Goal: Find specific page/section

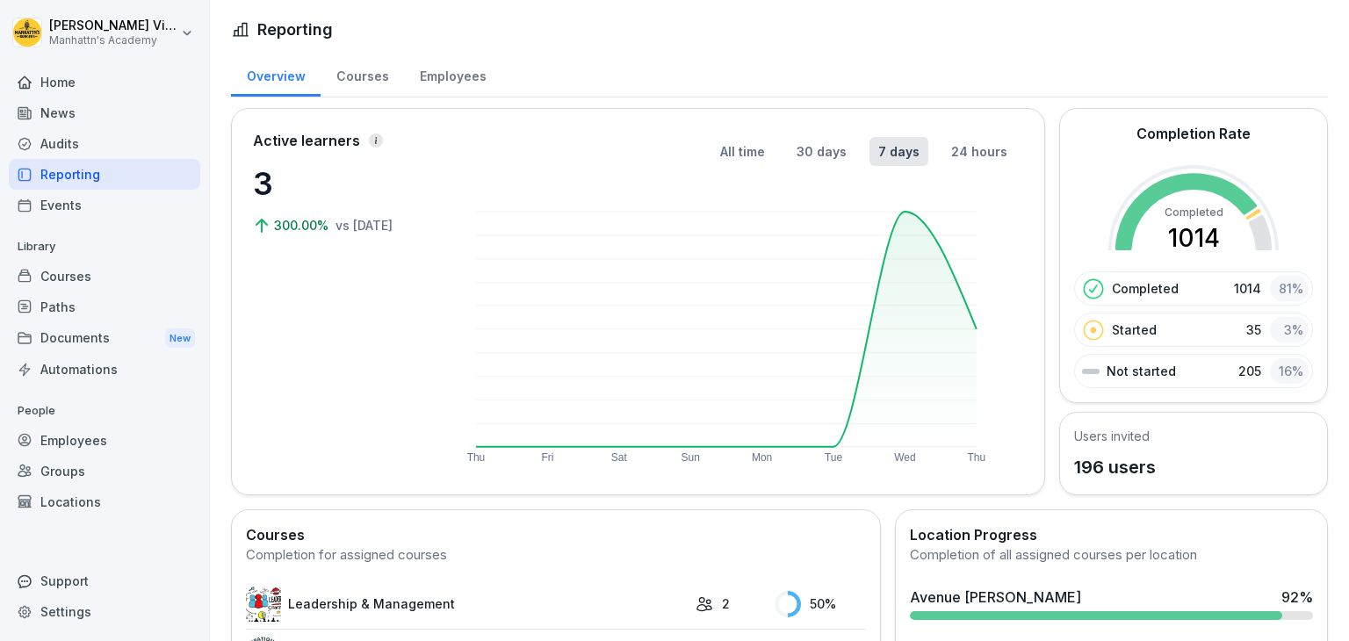
scroll to position [199, 0]
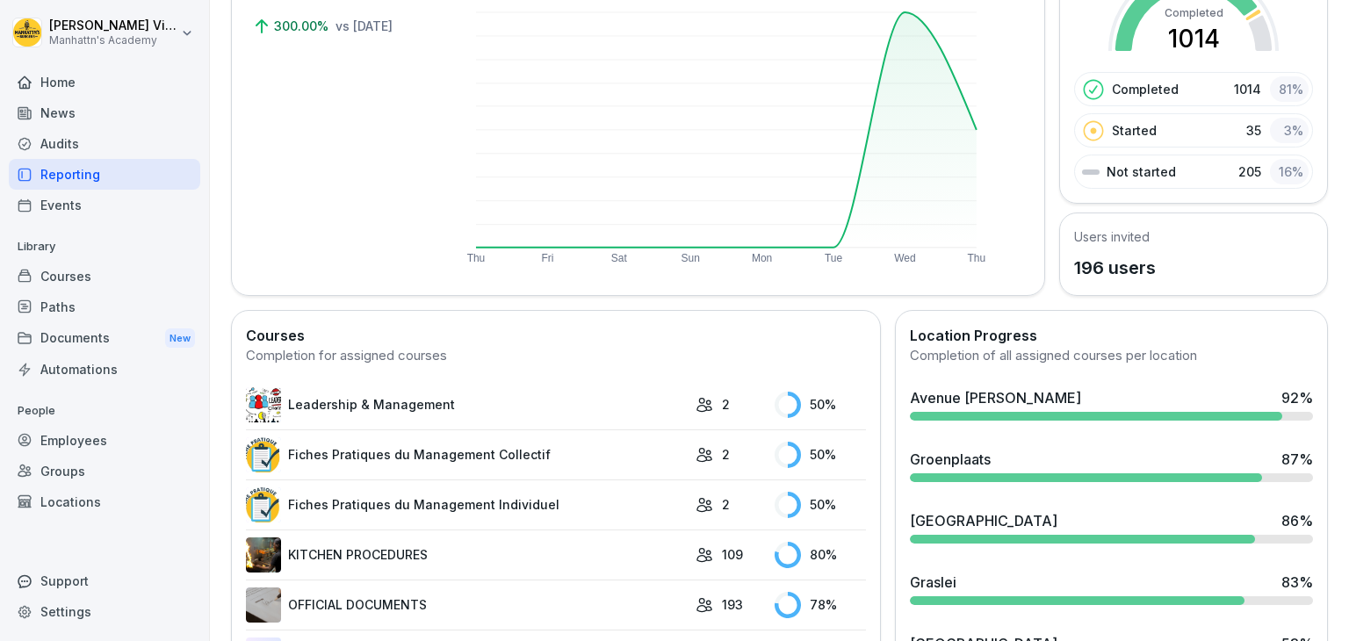
click at [1004, 380] on div "Avenue [PERSON_NAME] 92 %" at bounding box center [1111, 403] width 417 height 47
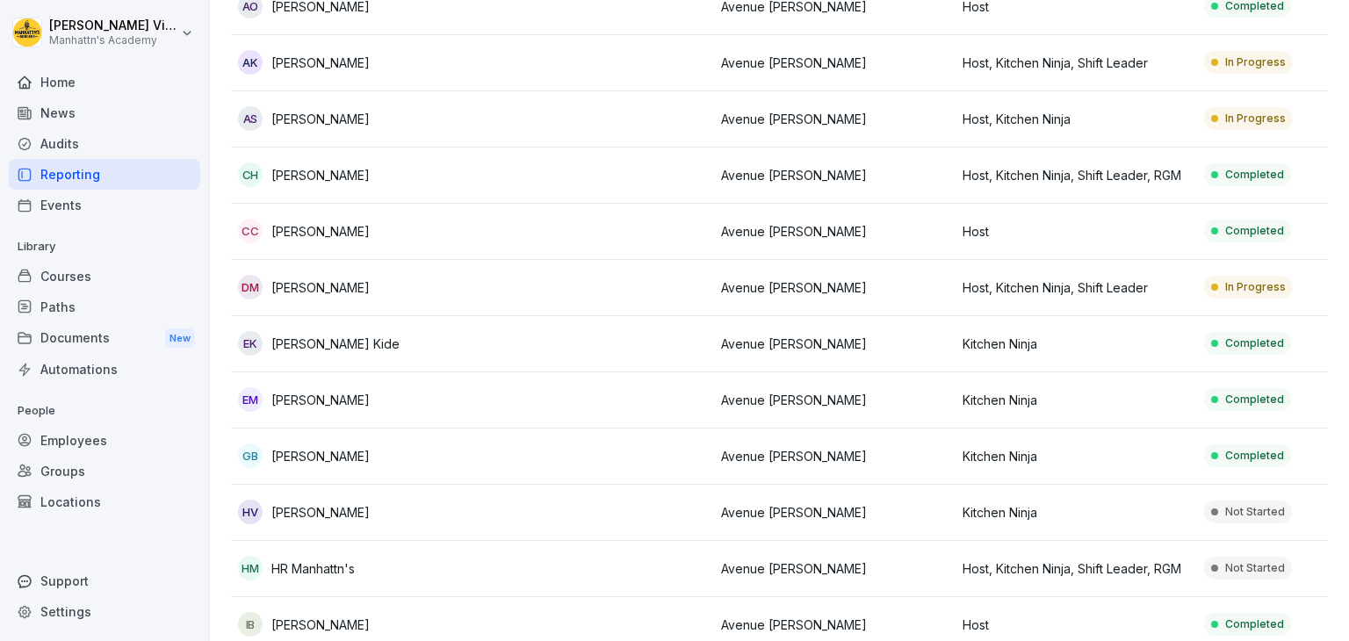
scroll to position [444, 0]
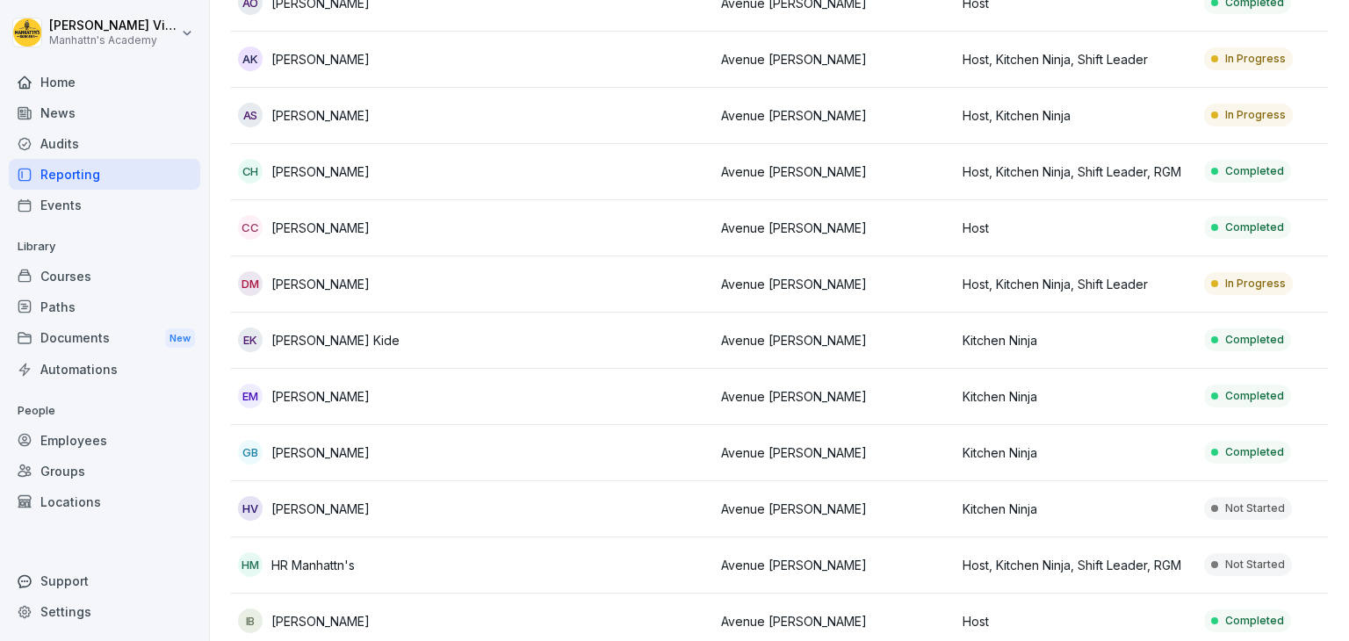
click at [313, 285] on p "[PERSON_NAME]" at bounding box center [320, 284] width 98 height 18
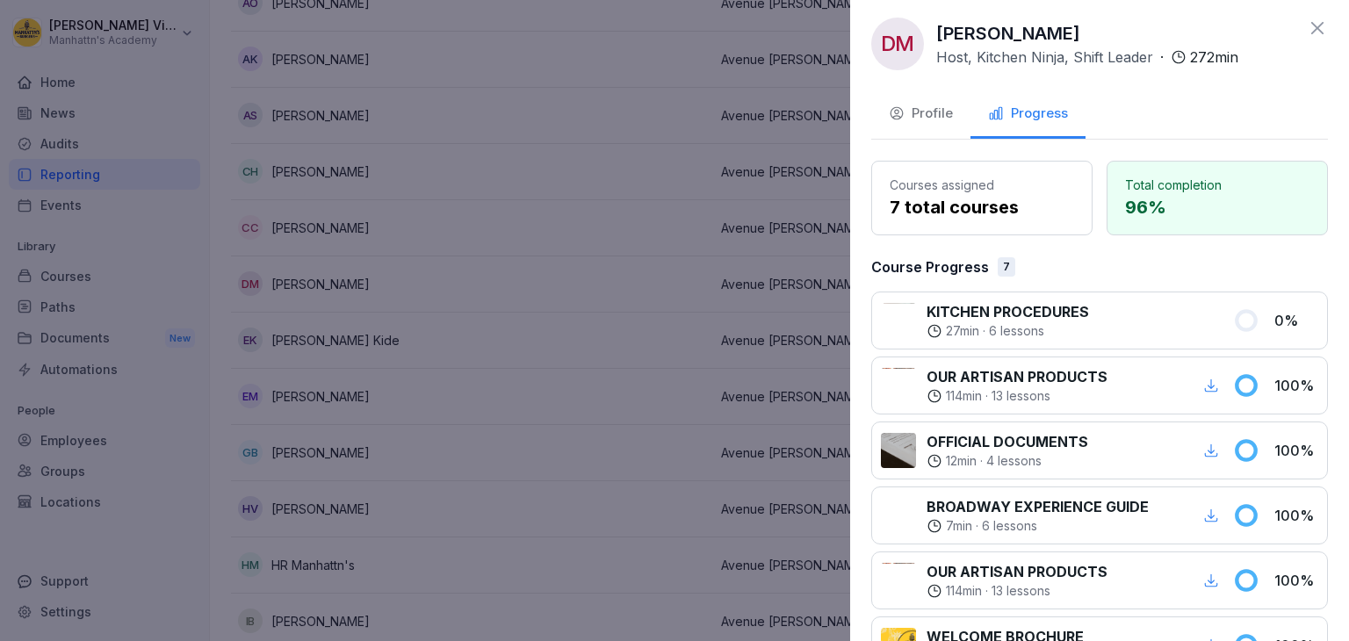
scroll to position [7, 0]
click at [497, 361] on div at bounding box center [674, 320] width 1349 height 641
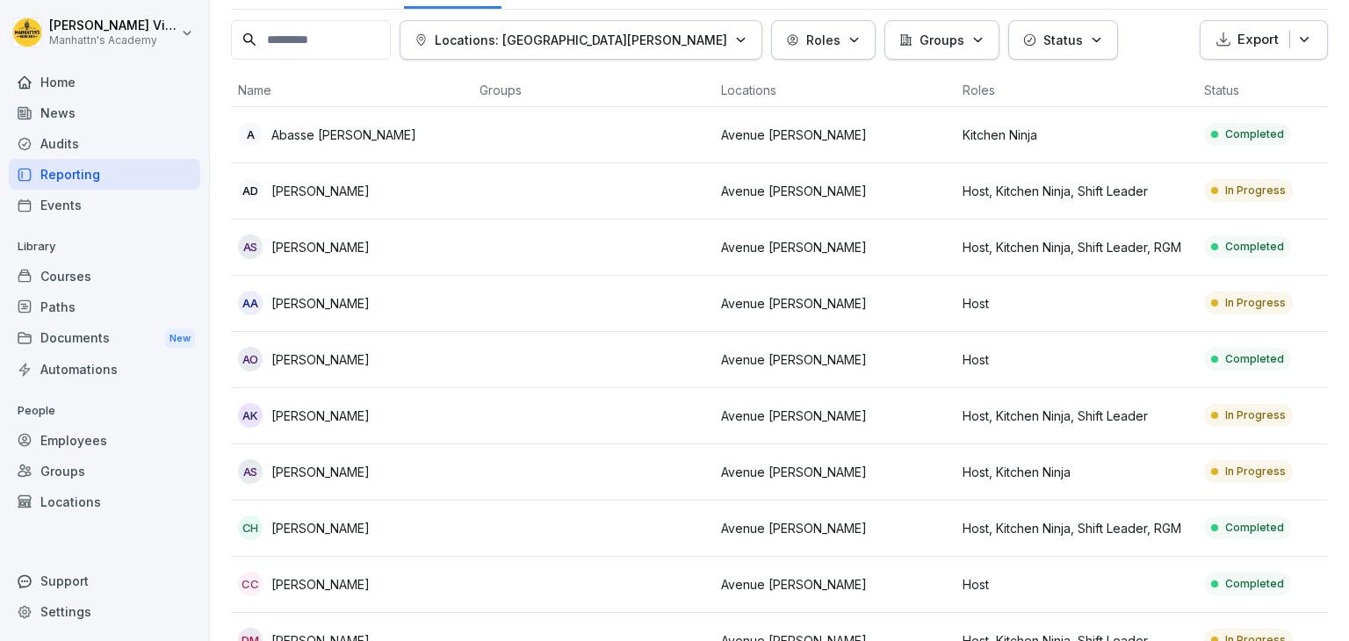
scroll to position [0, 0]
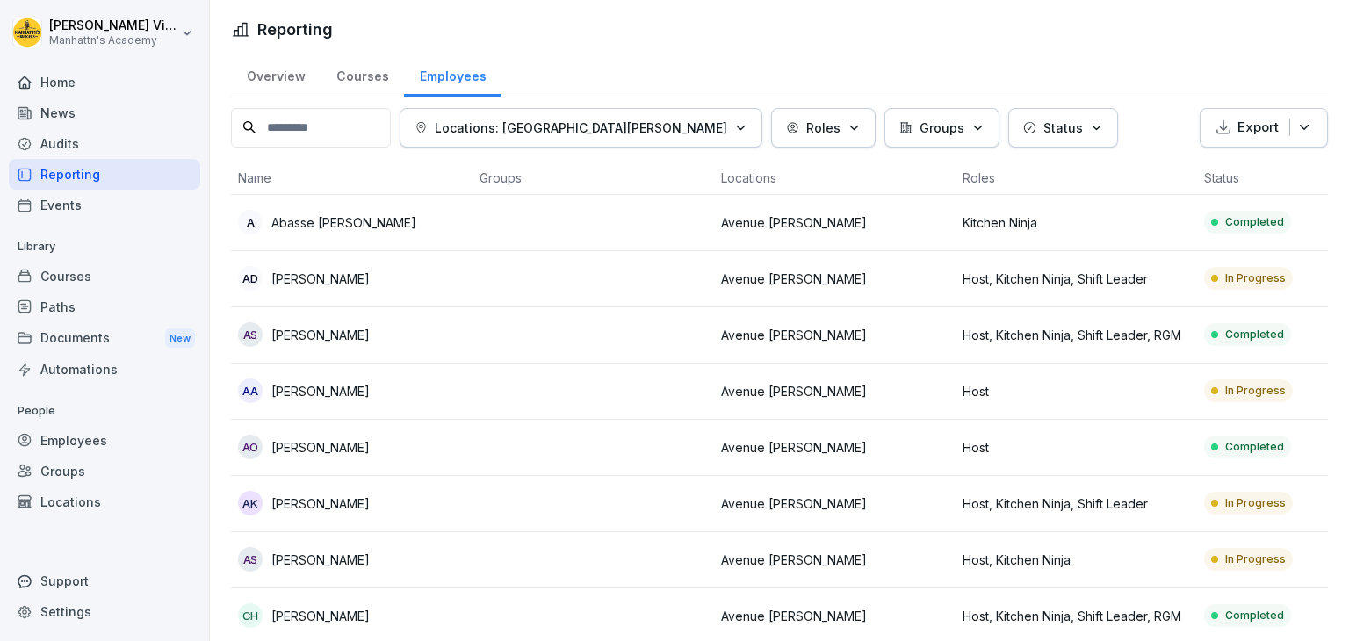
click at [302, 125] on input at bounding box center [311, 128] width 160 height 40
type input "*"
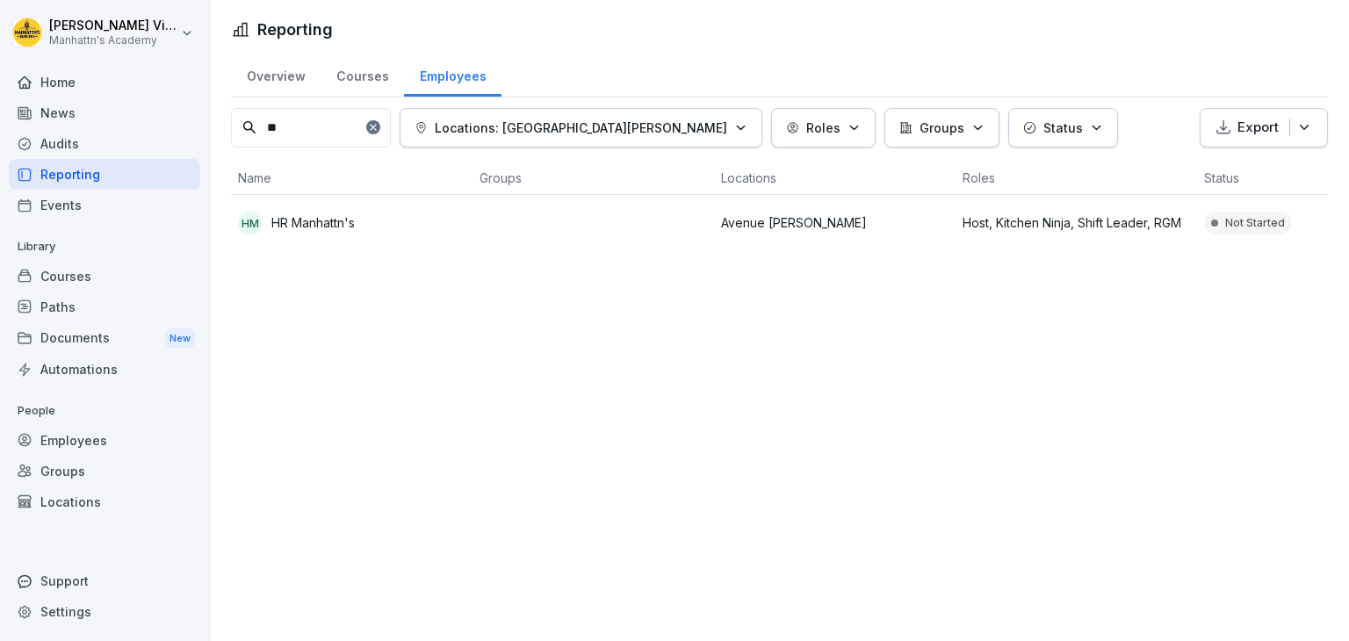
type input "**"
click at [320, 229] on p "HR Manhattn's" at bounding box center [312, 222] width 83 height 18
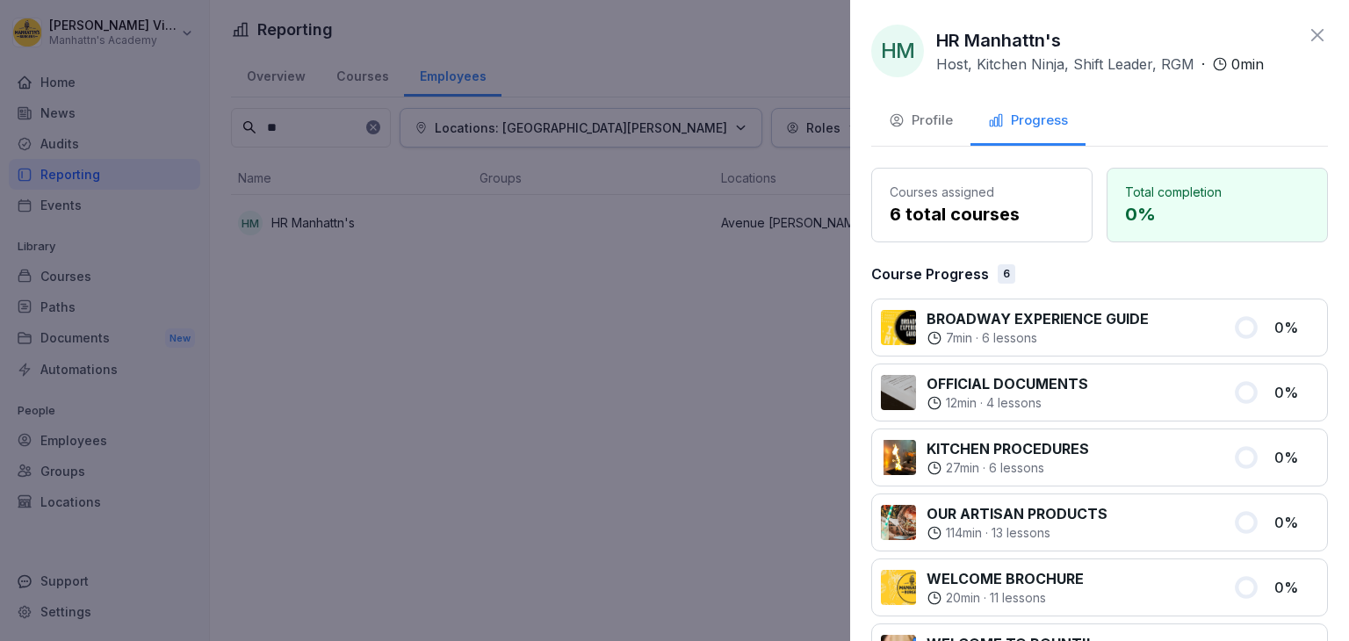
click at [595, 429] on div at bounding box center [674, 320] width 1349 height 641
